Goal: Task Accomplishment & Management: Manage account settings

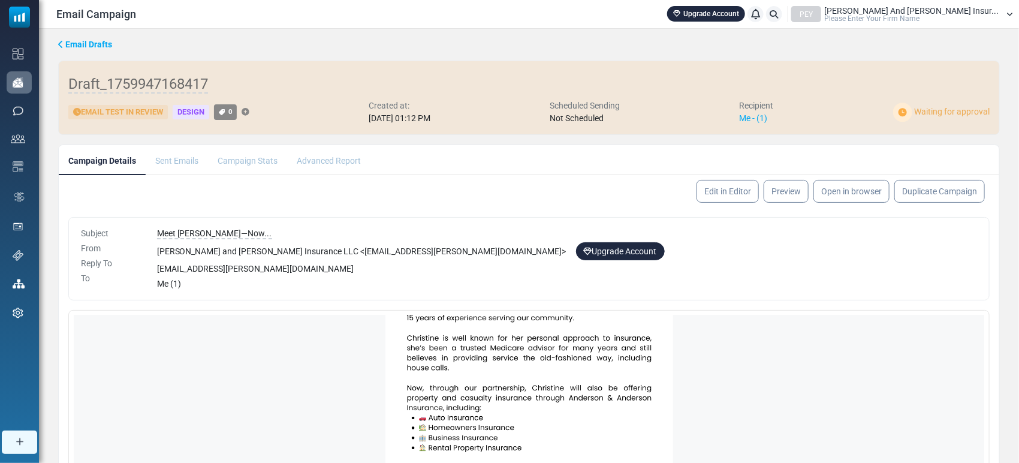
click at [562, 171] on ul "Campaign Details Sent Emails Campaign Stats Advanced Report" at bounding box center [529, 160] width 941 height 30
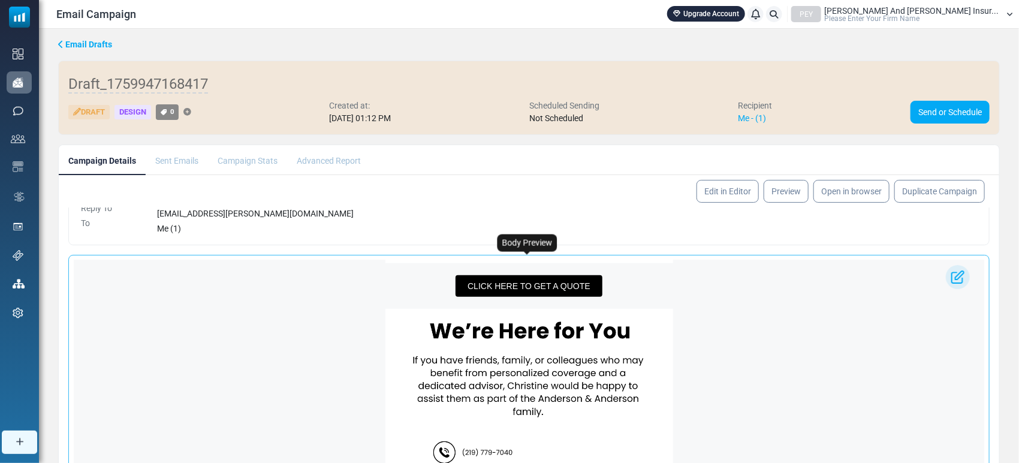
scroll to position [647, 0]
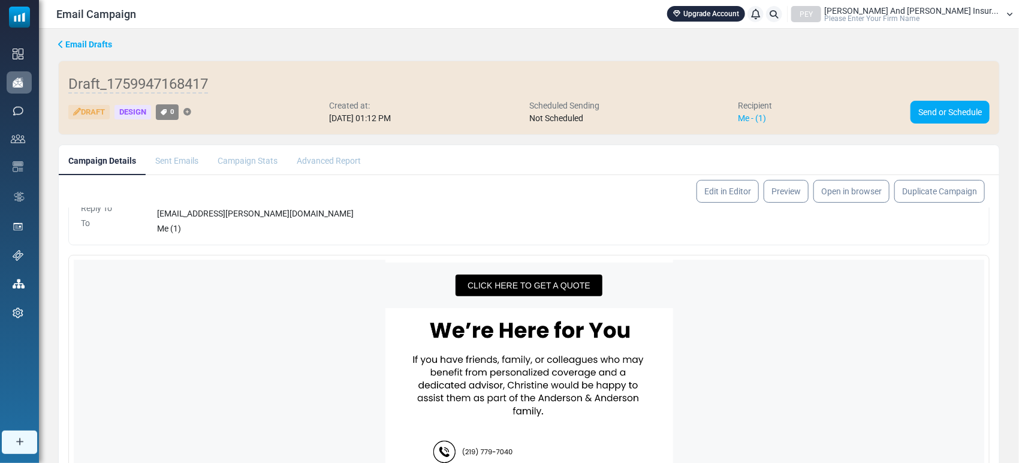
click at [986, 11] on span "[PERSON_NAME] And [PERSON_NAME] Insur..." at bounding box center [911, 11] width 174 height 8
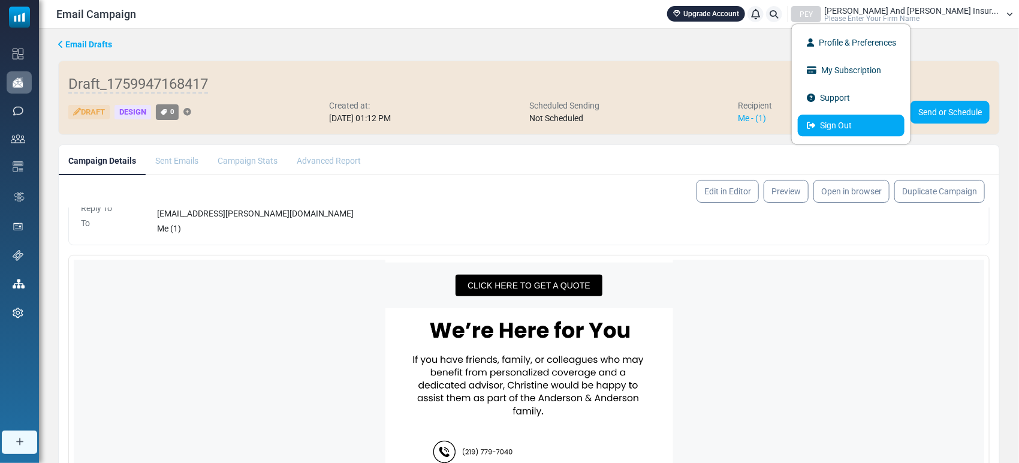
click at [905, 122] on link "Sign Out" at bounding box center [851, 126] width 107 height 22
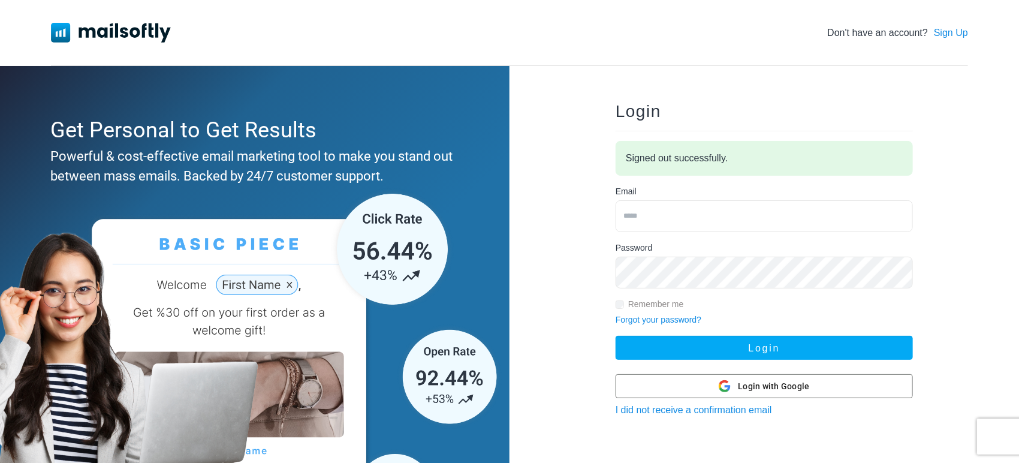
click at [654, 223] on input "email" at bounding box center [764, 216] width 297 height 32
